Goal: Task Accomplishment & Management: Manage account settings

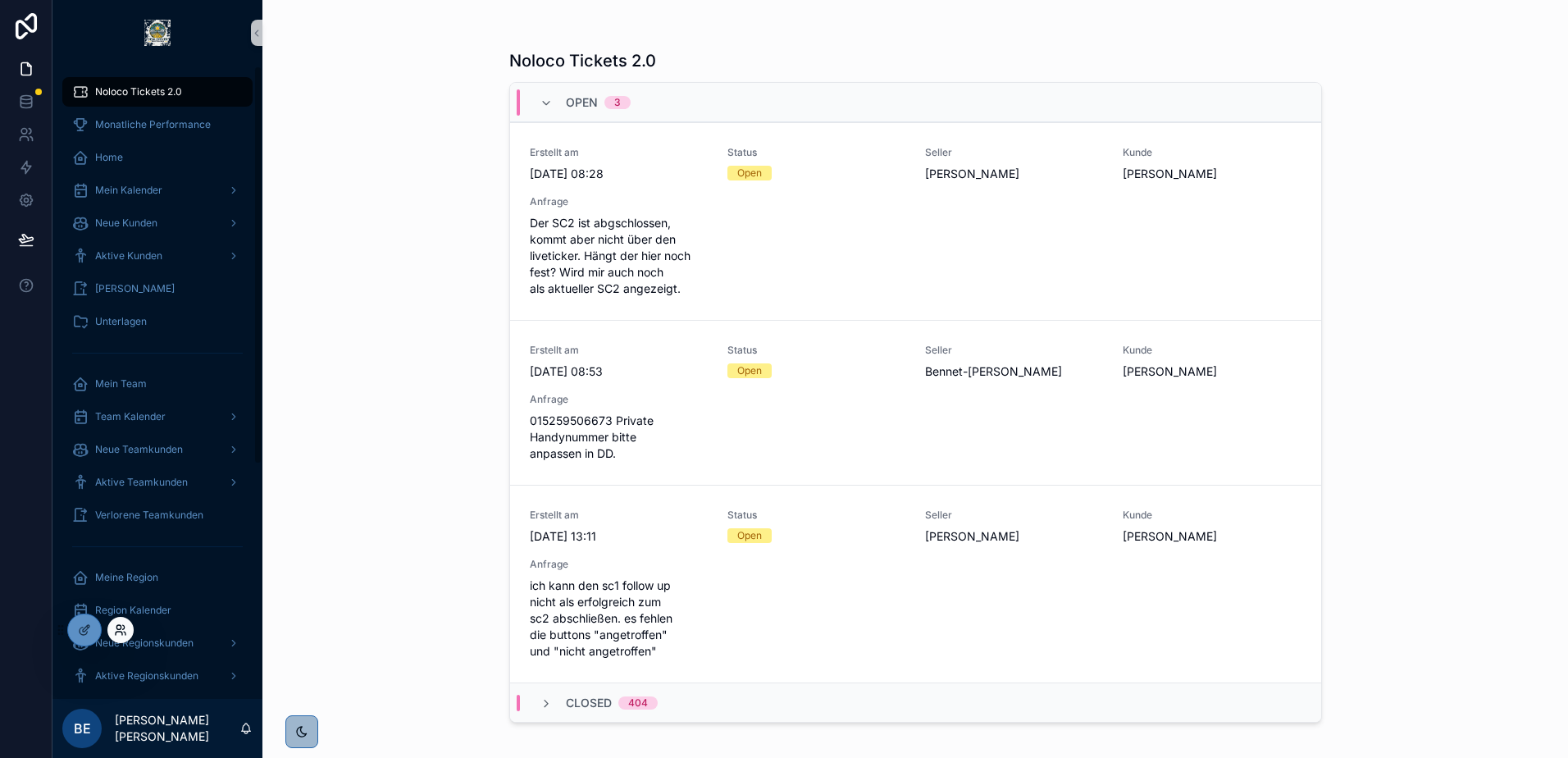
click at [119, 629] on icon at bounding box center [119, 627] width 4 height 4
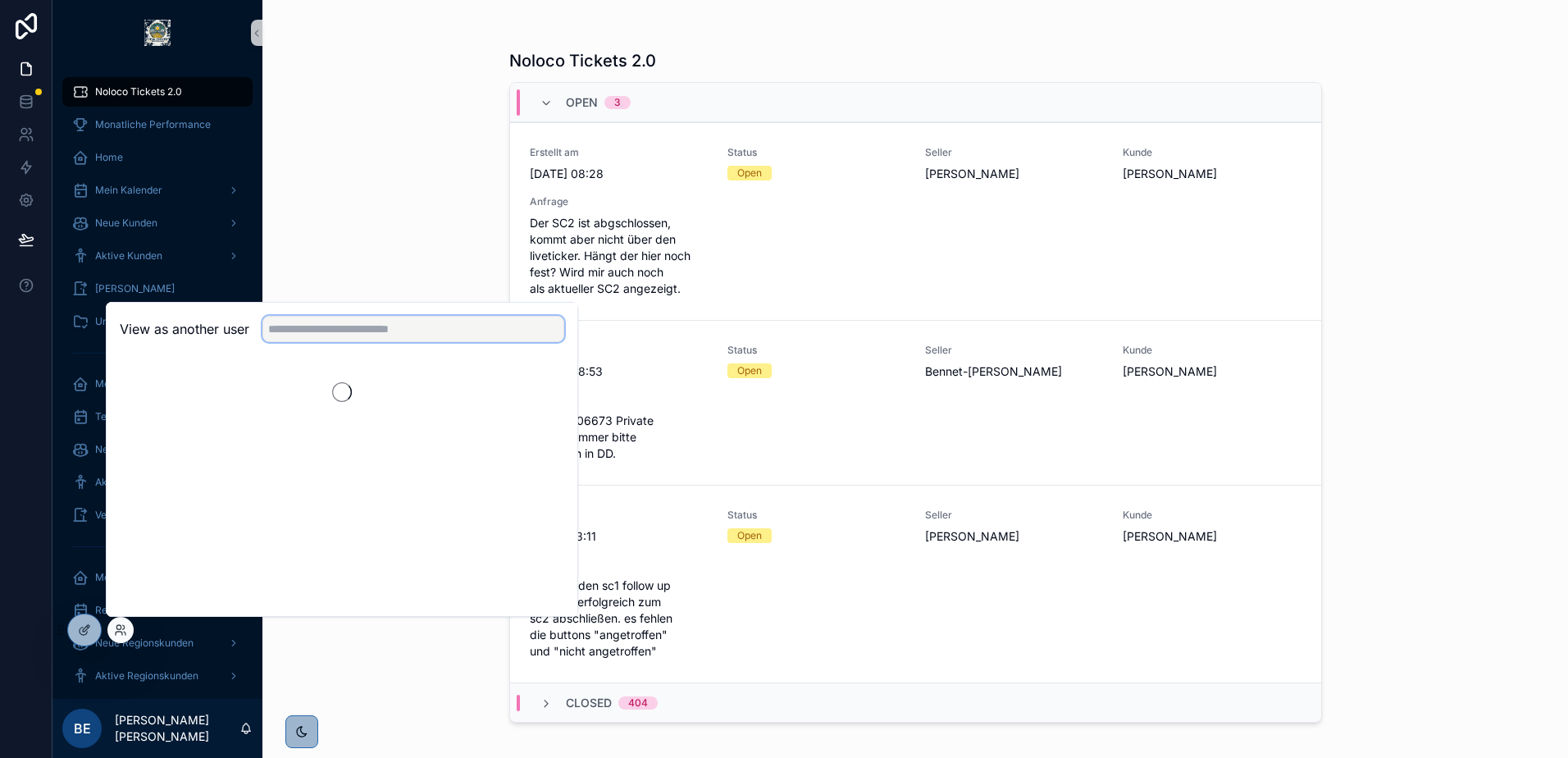
click at [386, 335] on input "text" at bounding box center [412, 328] width 302 height 27
type input "****"
click at [547, 391] on button "Select" at bounding box center [543, 389] width 43 height 24
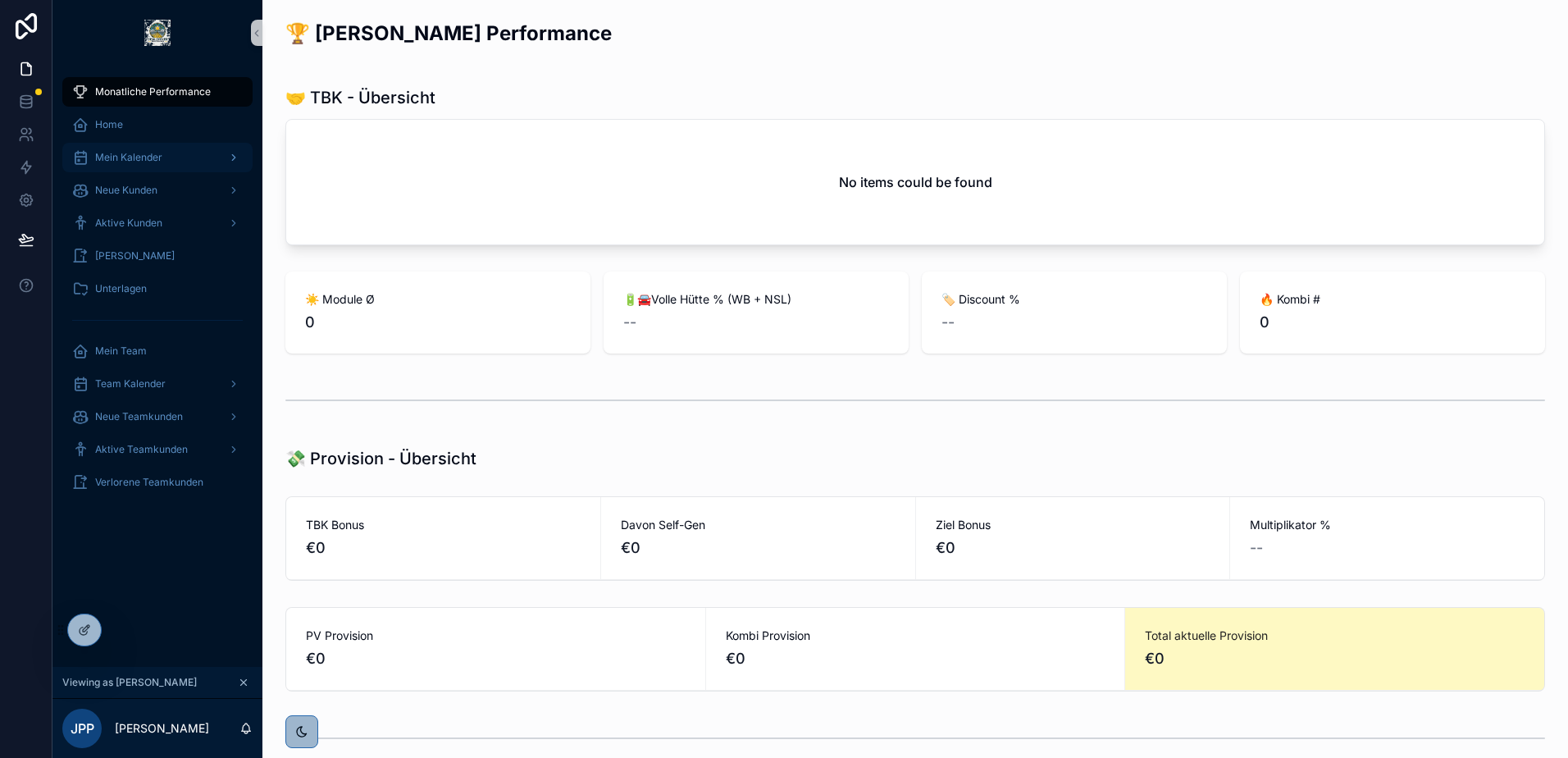
click at [150, 161] on span "Mein Kalender" at bounding box center [129, 157] width 67 height 13
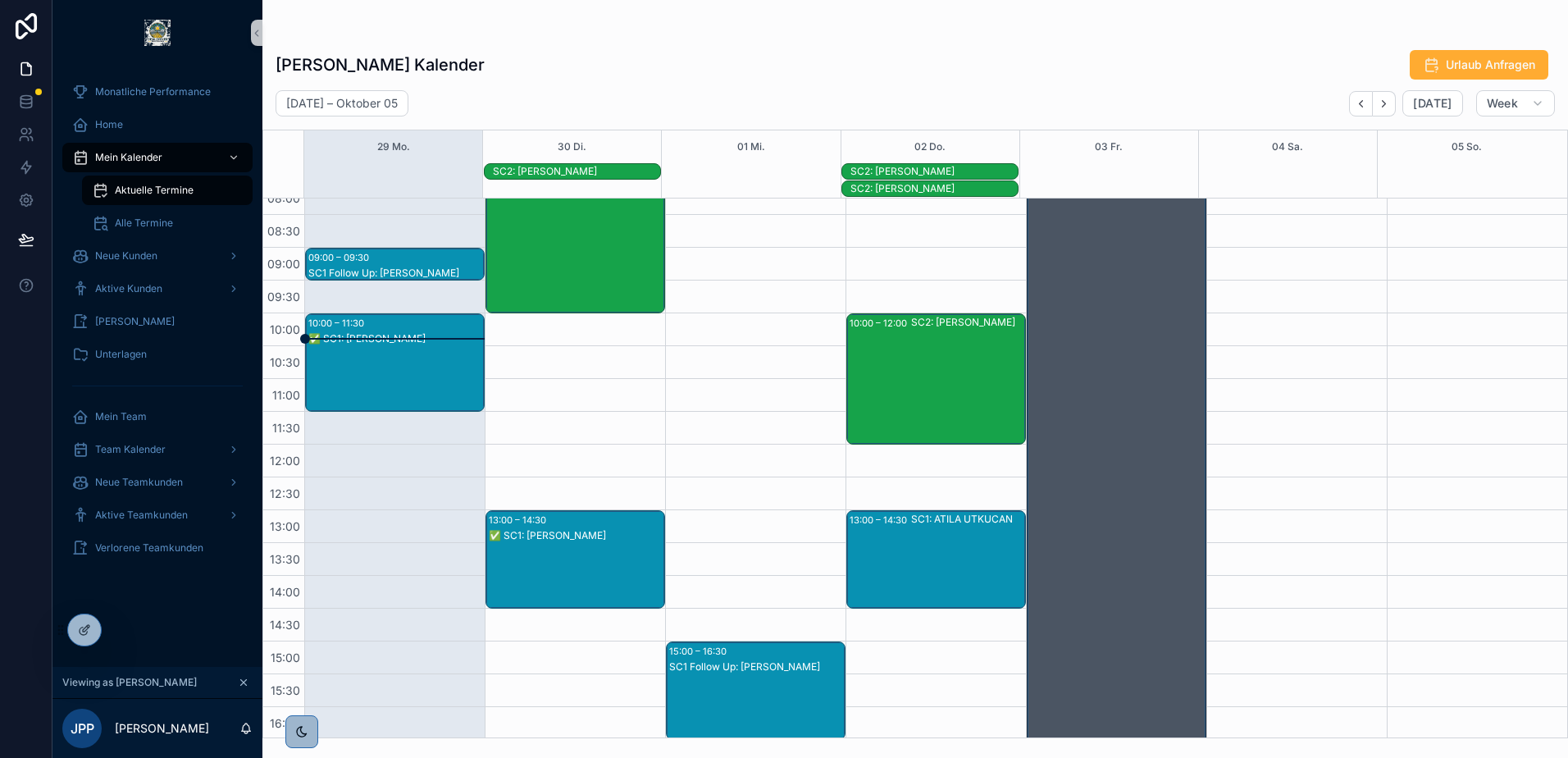
scroll to position [229, 0]
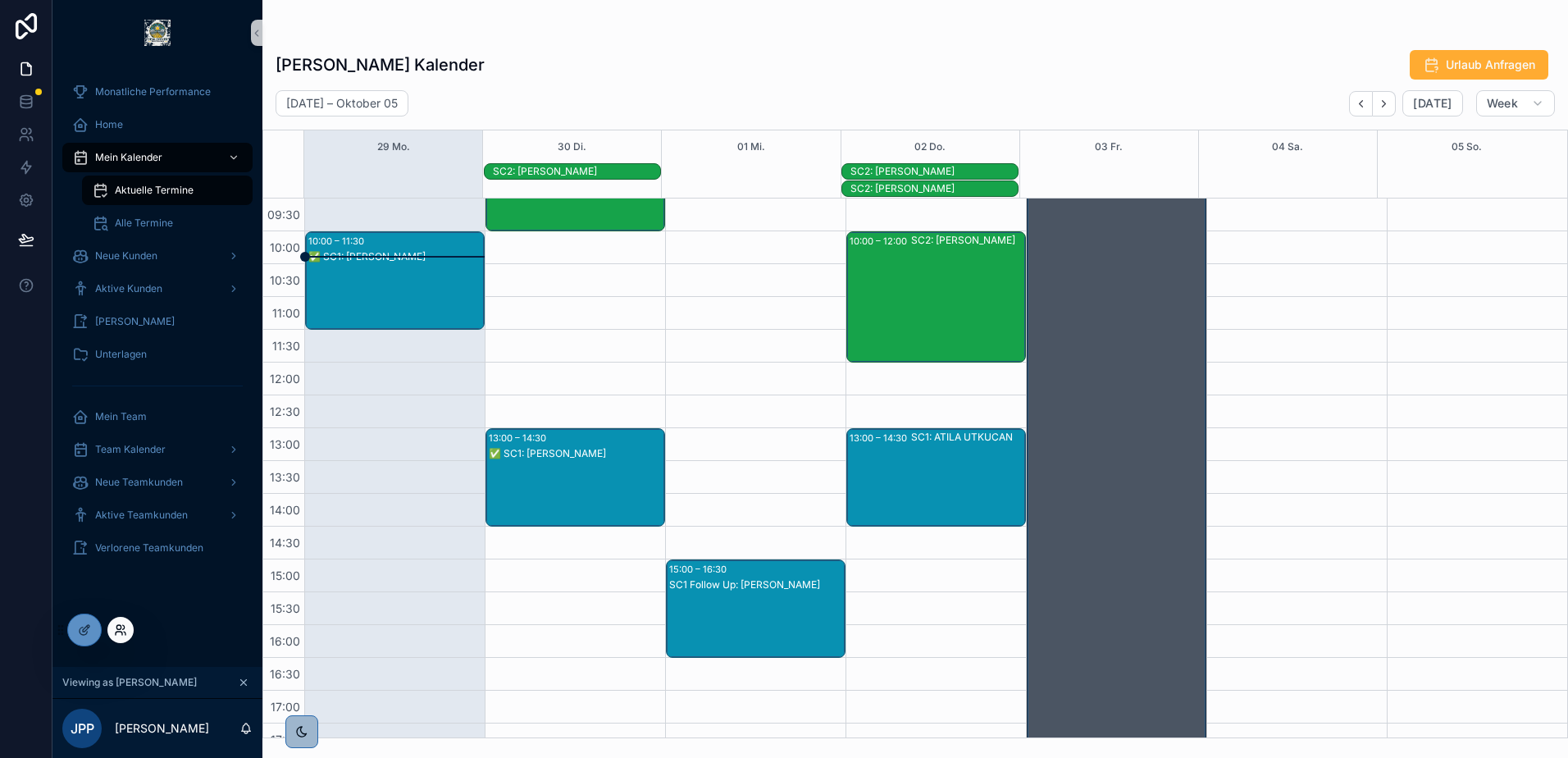
click at [115, 631] on icon at bounding box center [120, 629] width 13 height 13
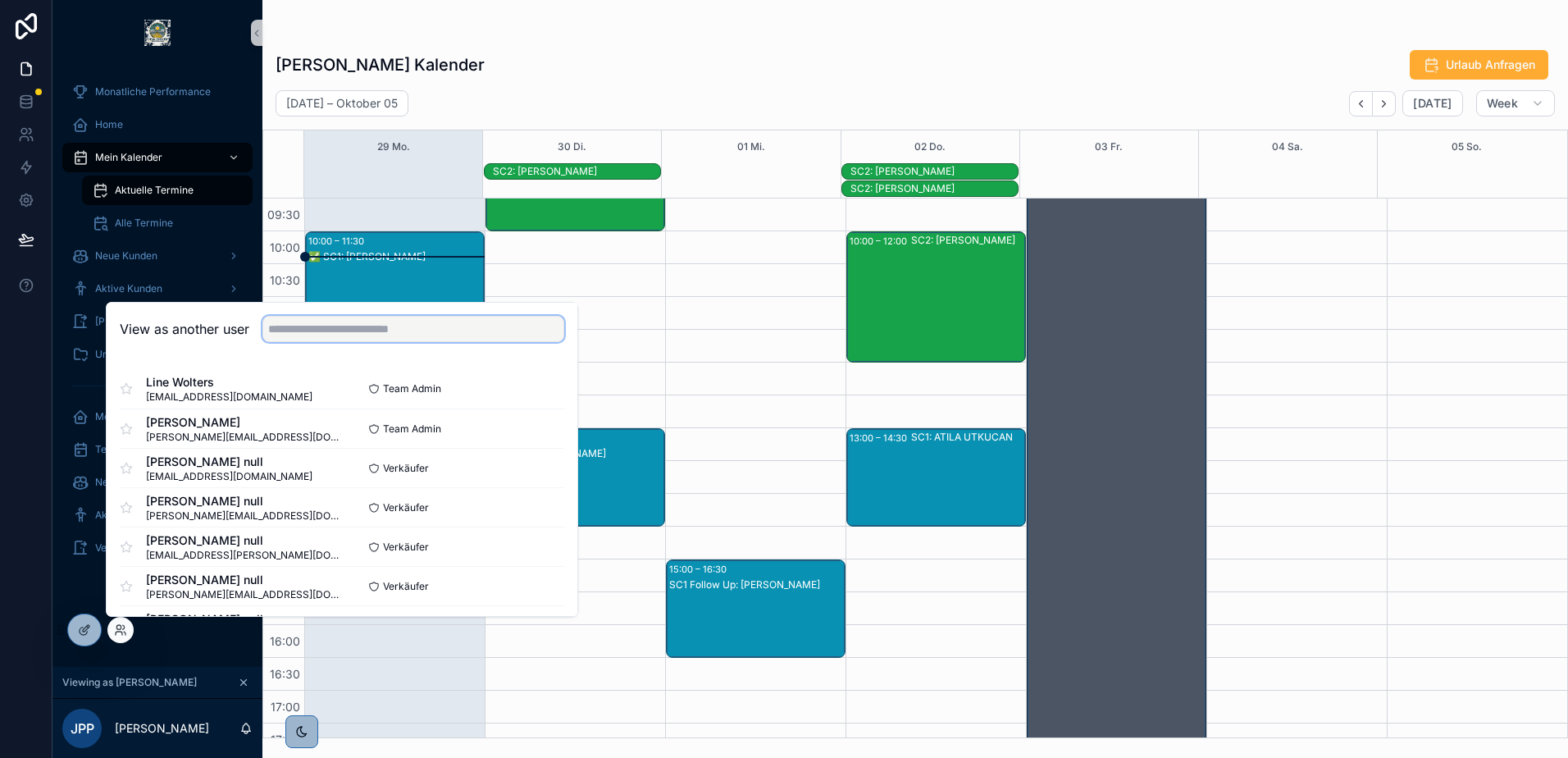
click at [342, 323] on input "text" at bounding box center [412, 328] width 302 height 27
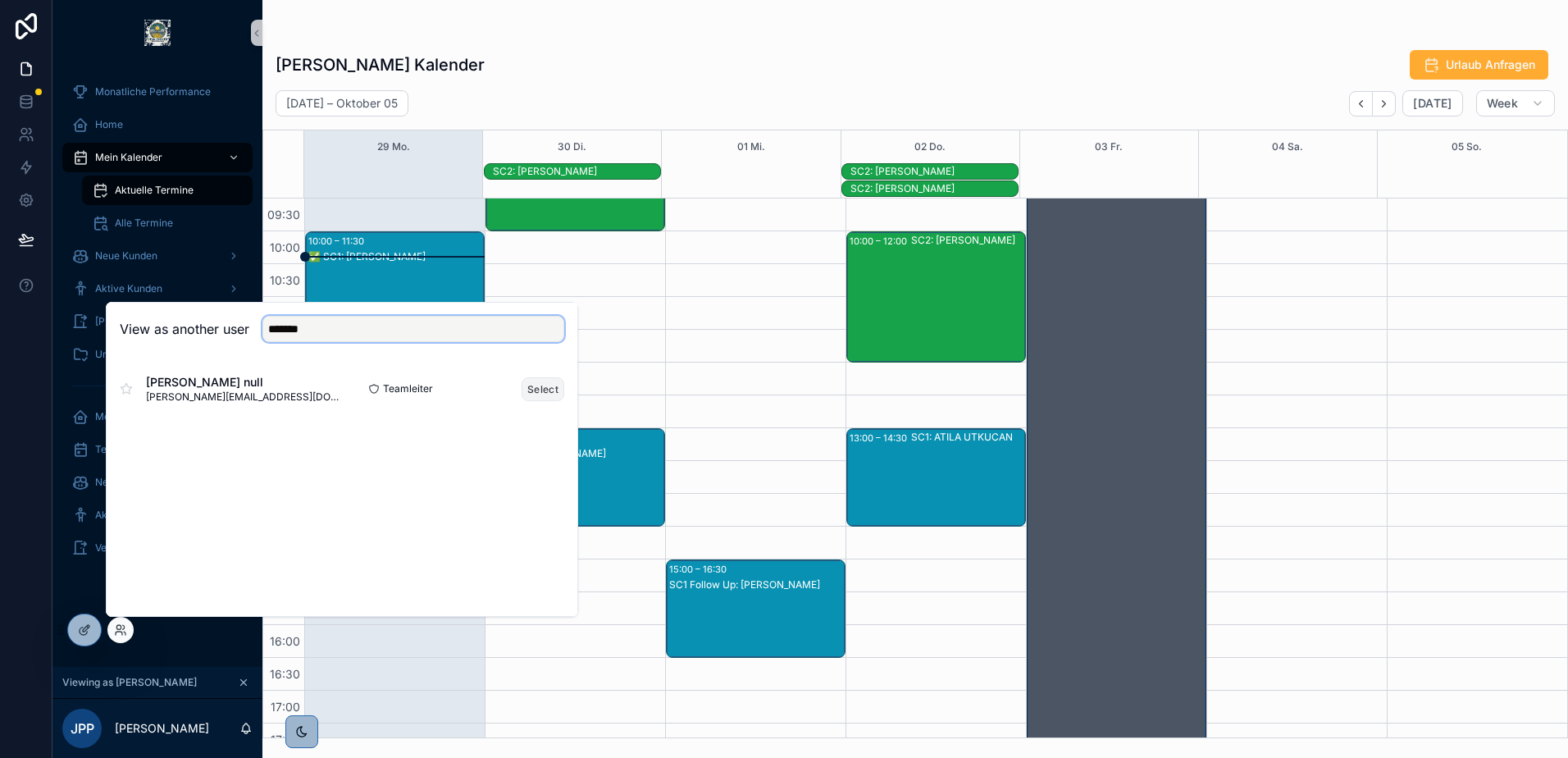
type input "*******"
click at [528, 384] on button "Select" at bounding box center [543, 389] width 43 height 24
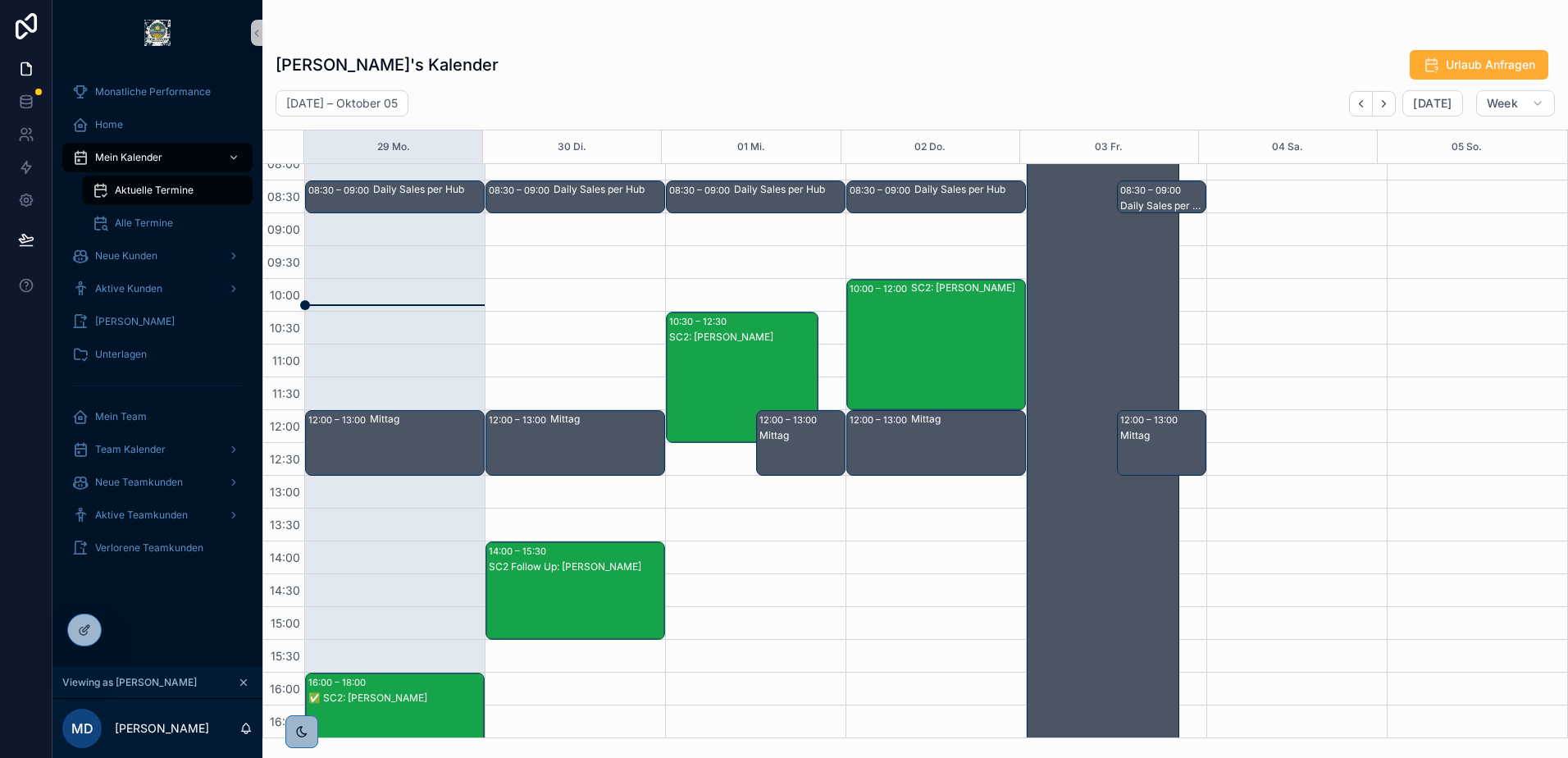
scroll to position [65, 0]
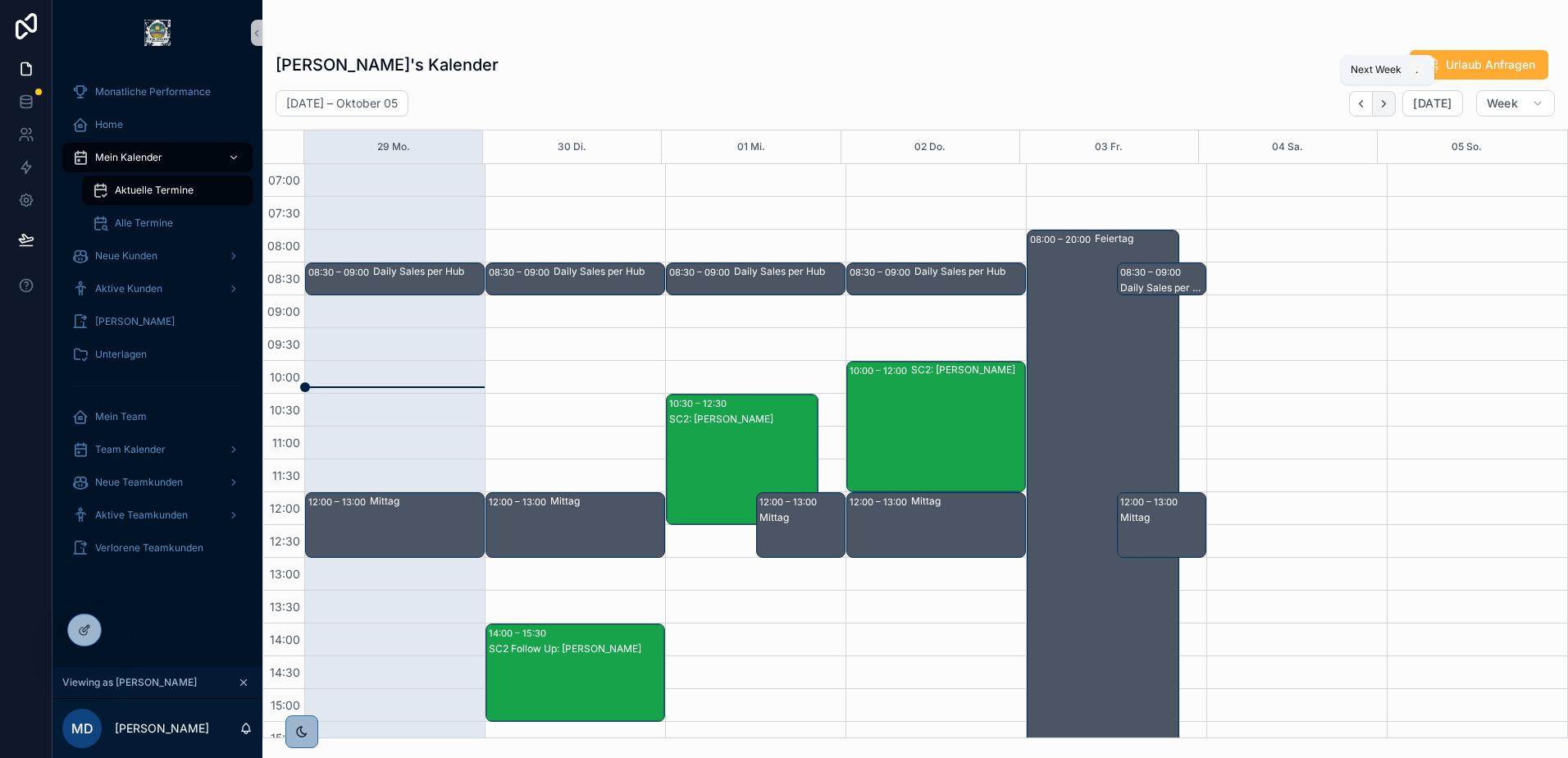
click at [1387, 102] on icon "Next" at bounding box center [1383, 104] width 12 height 12
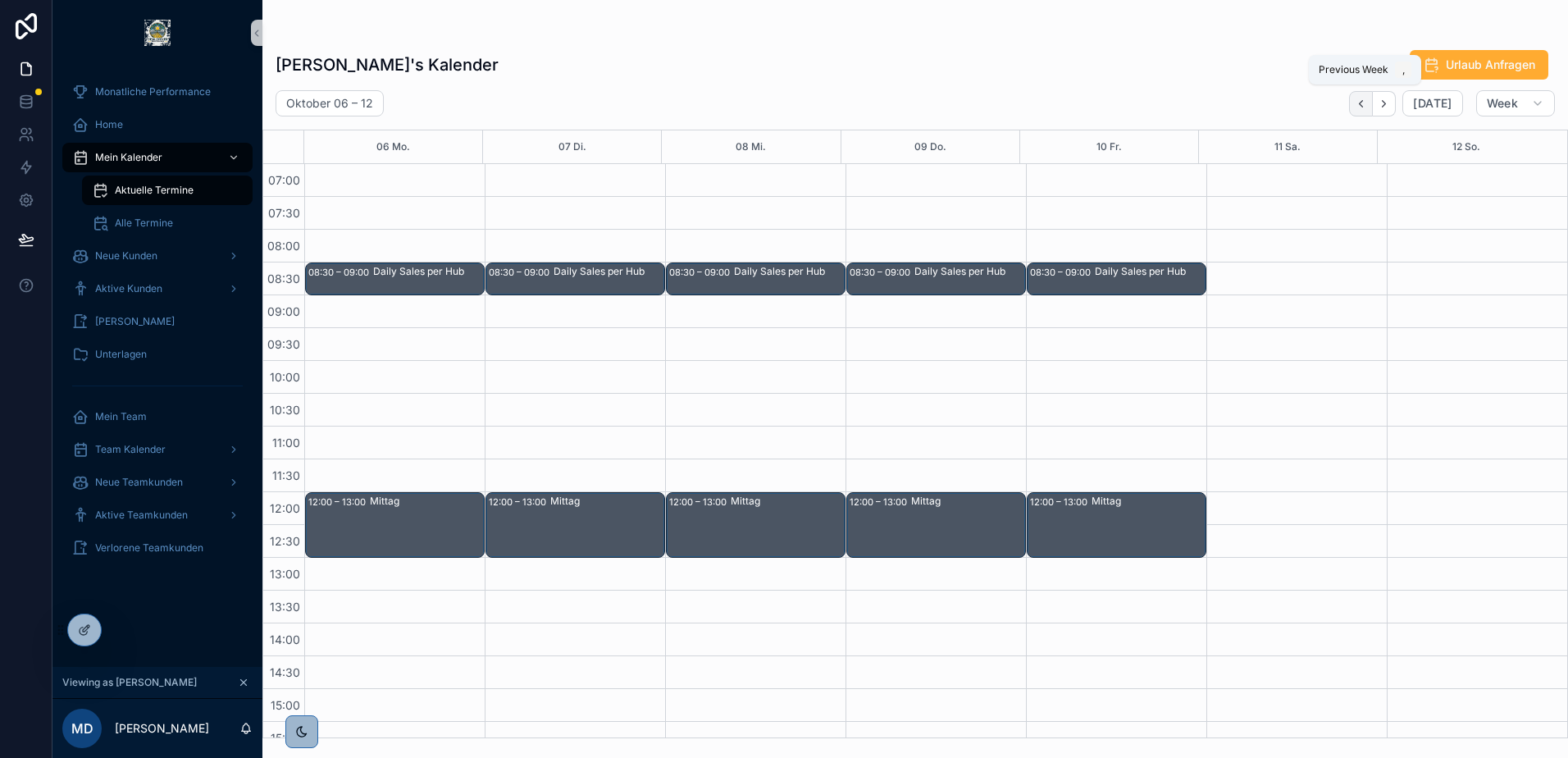
click at [1365, 107] on icon "Back" at bounding box center [1361, 104] width 12 height 12
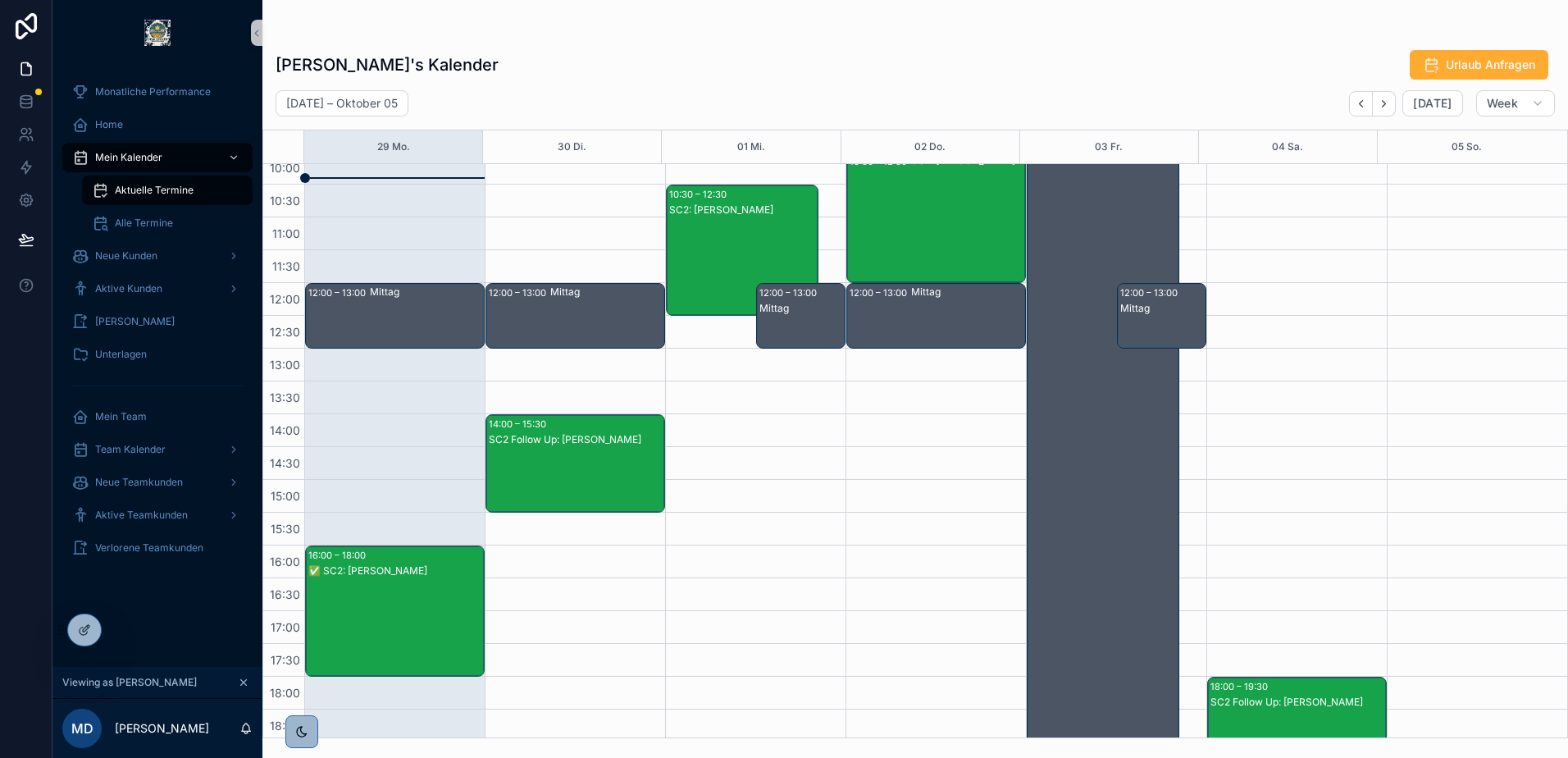
scroll to position [246, 0]
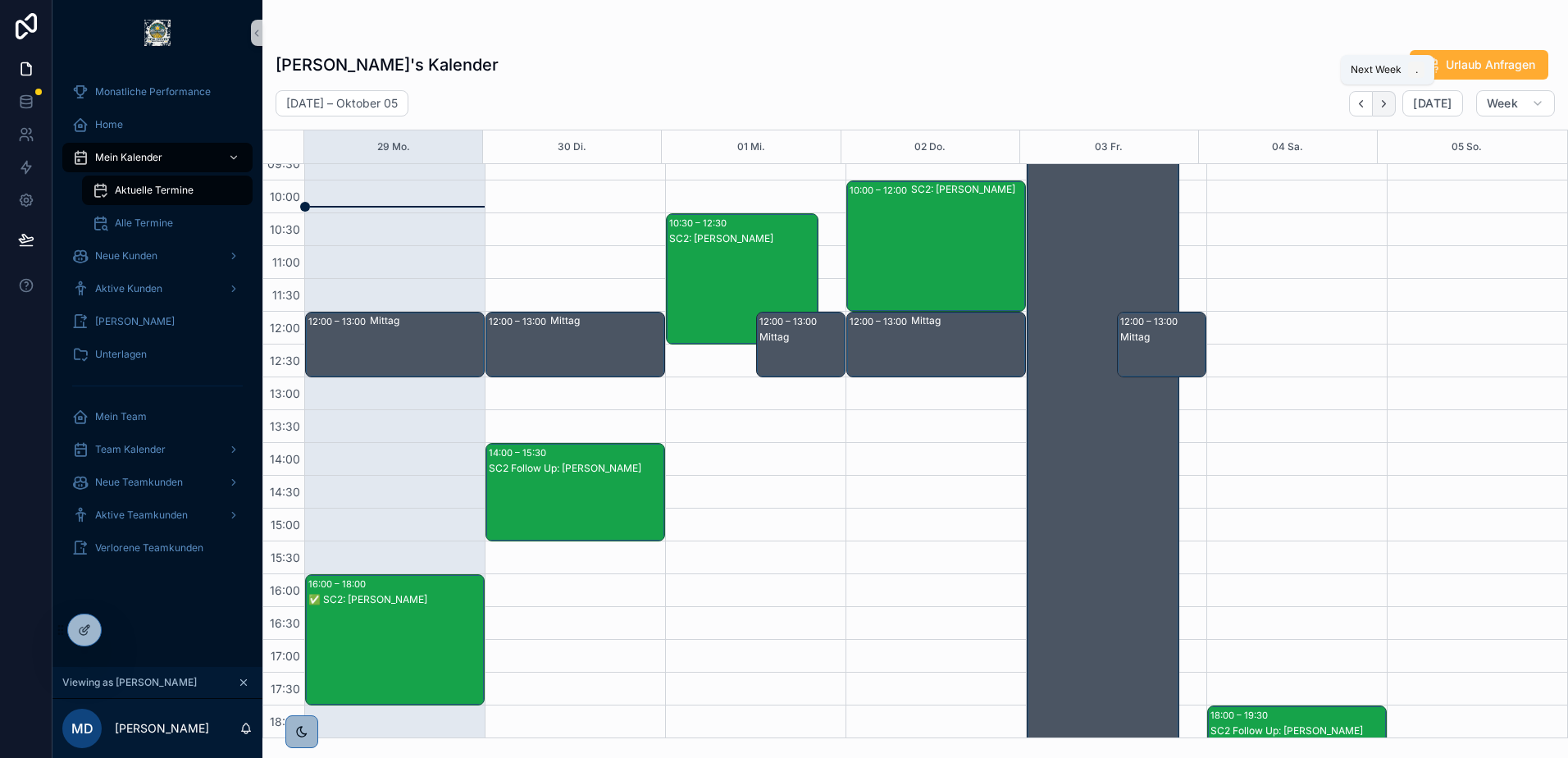
click at [1388, 94] on button "Next" at bounding box center [1384, 104] width 23 height 26
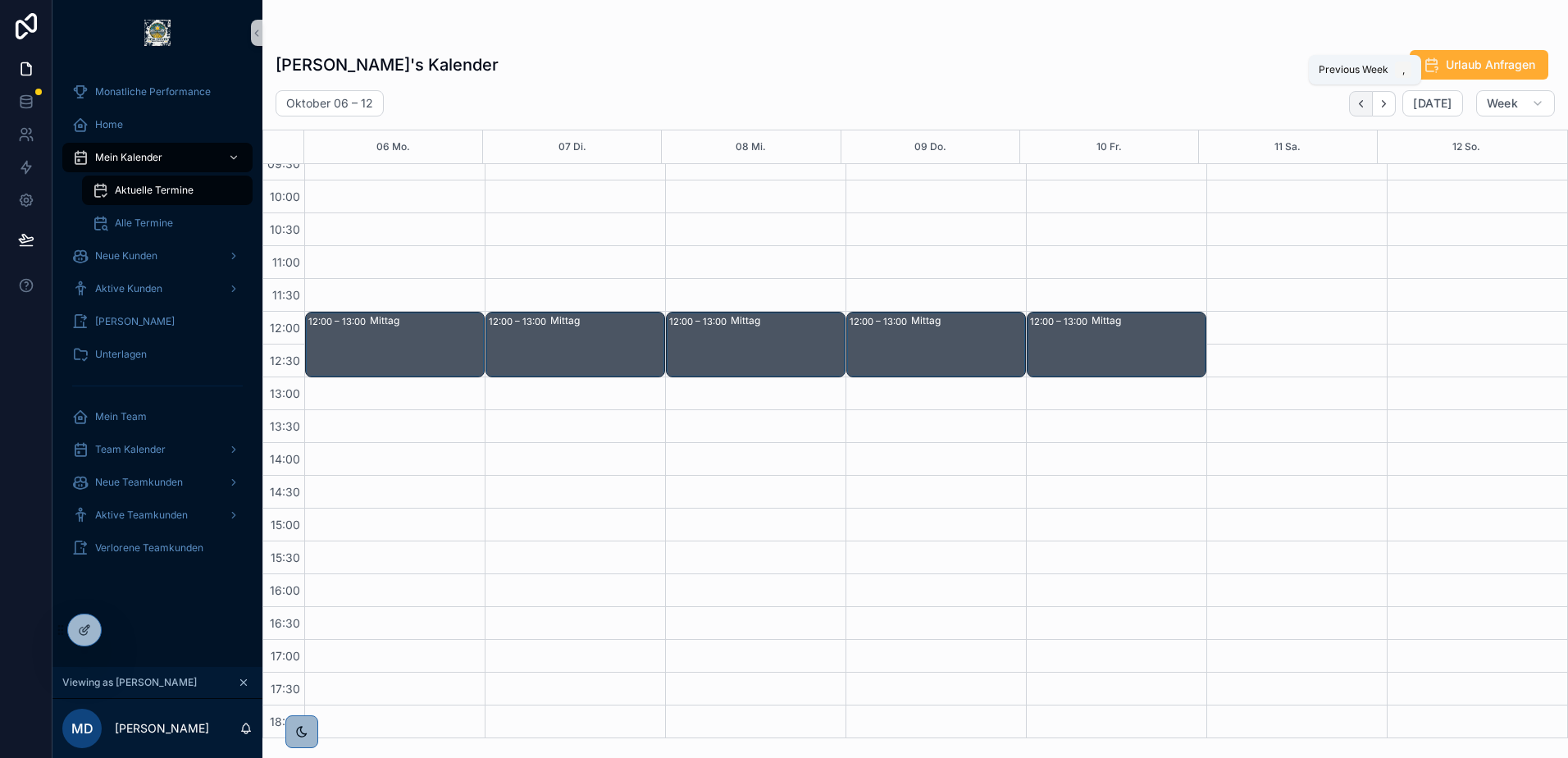
click at [1367, 103] on icon "Back" at bounding box center [1361, 104] width 12 height 12
